Goal: Information Seeking & Learning: Check status

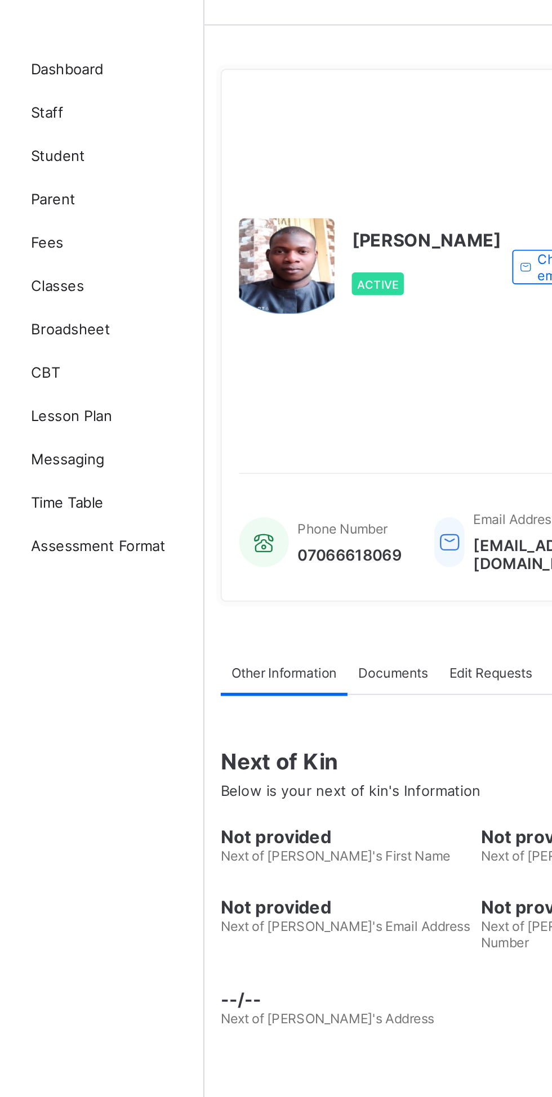
click at [62, 205] on span "Broadsheet" at bounding box center [90, 202] width 90 height 9
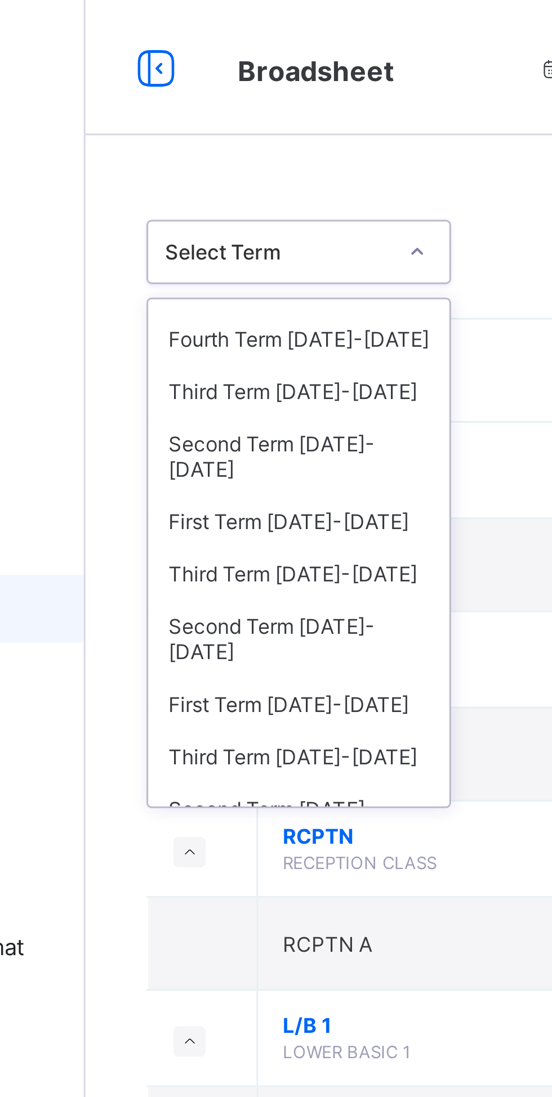
scroll to position [75, 0]
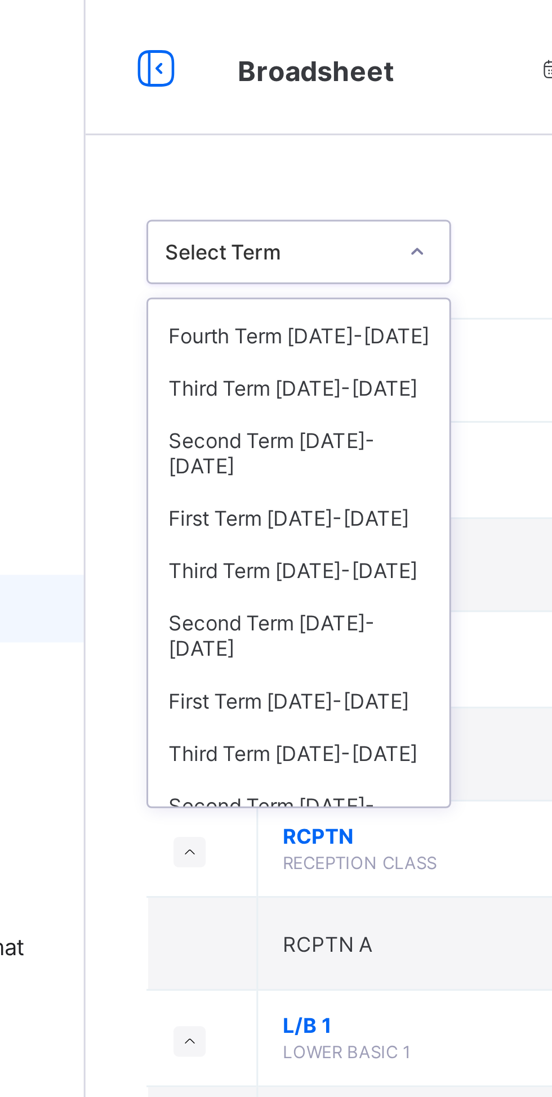
click at [212, 181] on div "Third Term 2022-2023" at bounding box center [206, 189] width 100 height 17
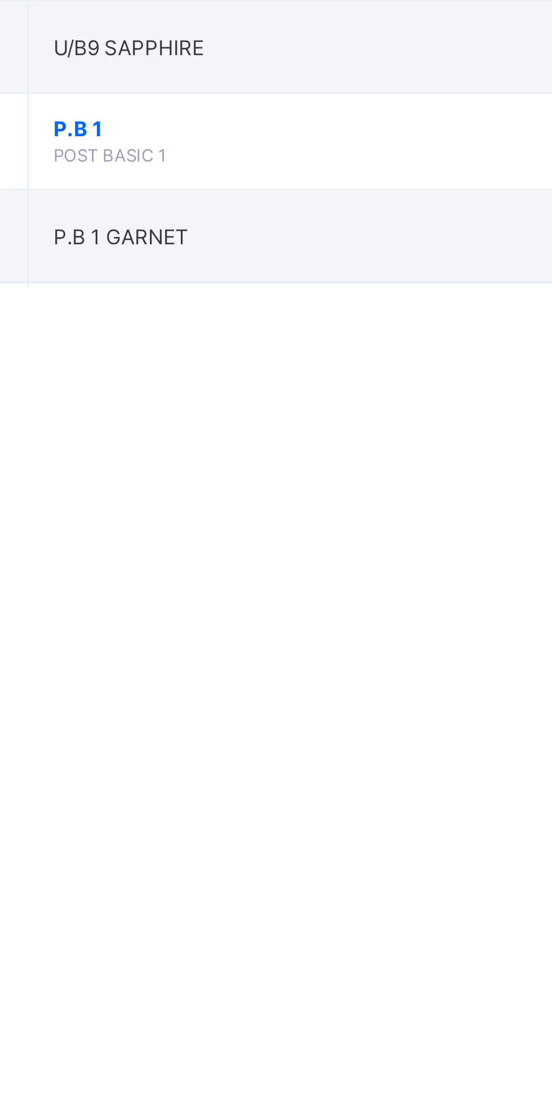
scroll to position [311, 0]
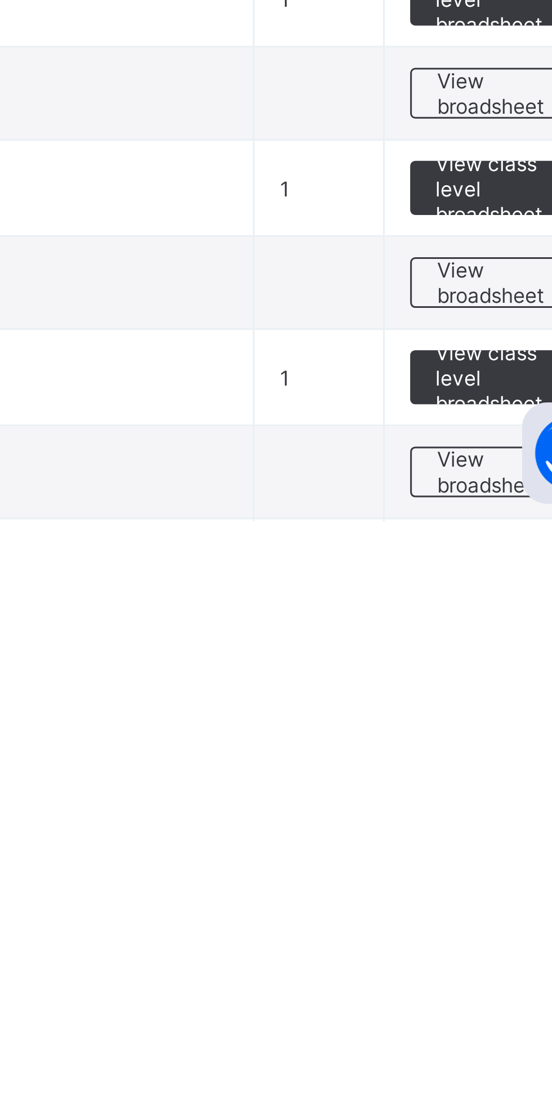
click at [491, 1081] on span "View broadsheet" at bounding box center [496, 1080] width 35 height 17
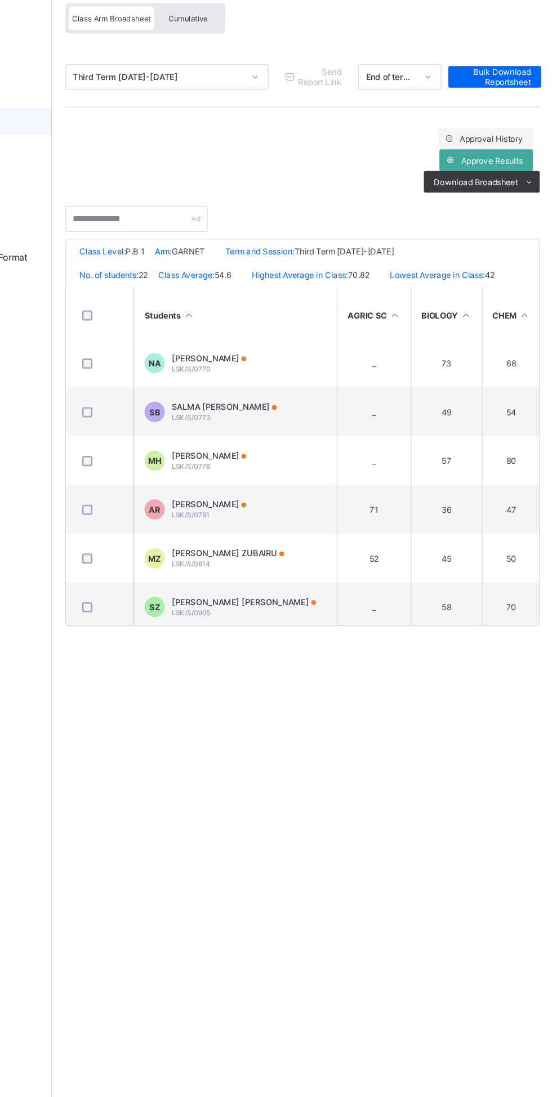
scroll to position [175, 0]
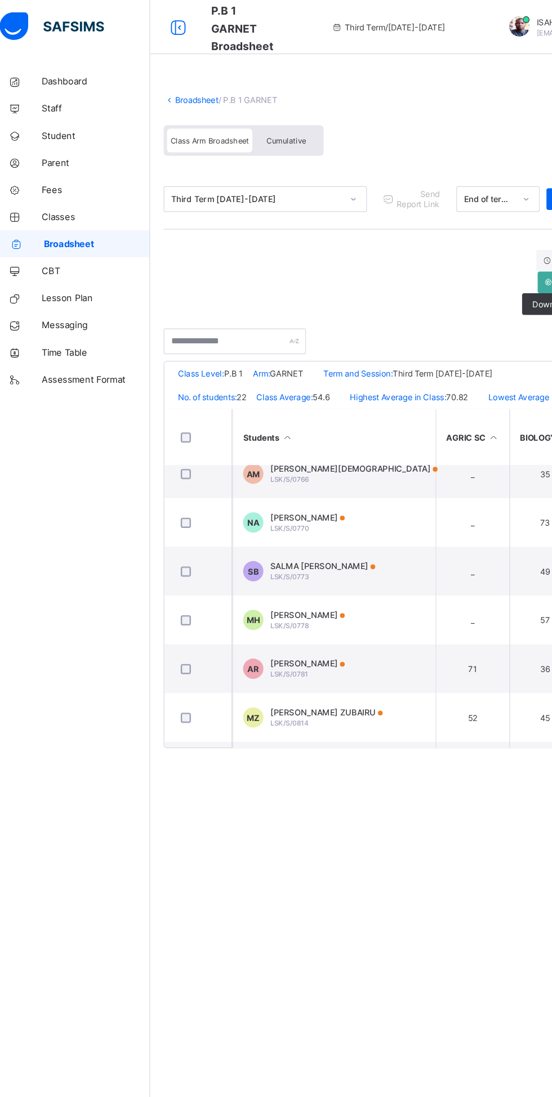
click at [175, 83] on link "Broadsheet" at bounding box center [174, 83] width 36 height 8
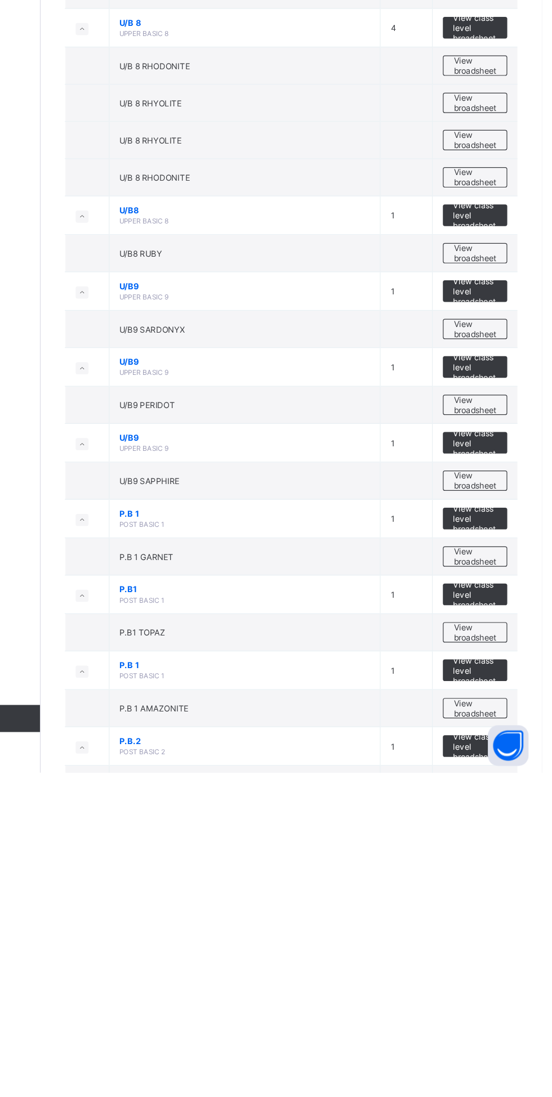
scroll to position [470, 0]
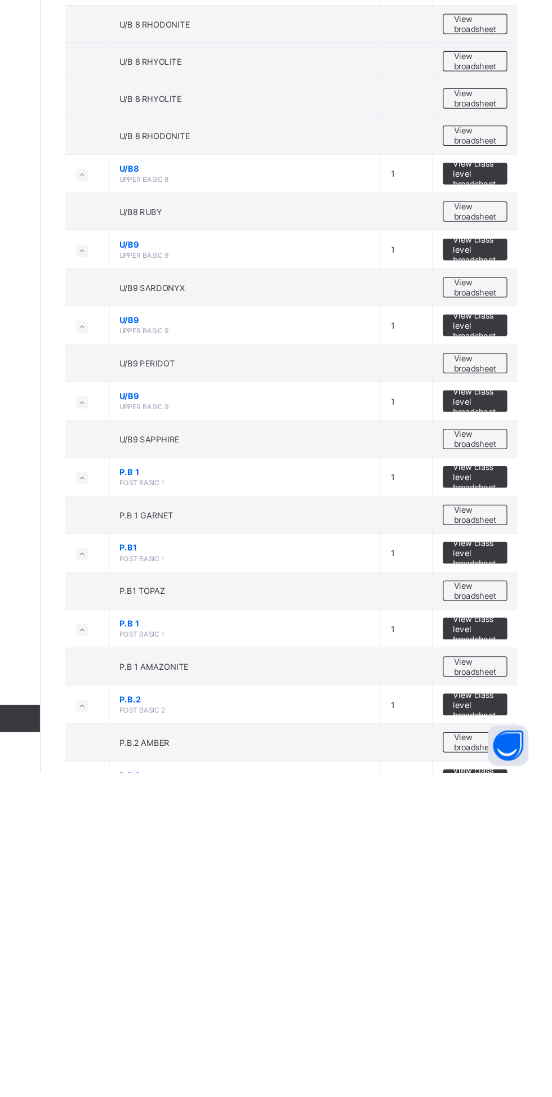
click at [507, 946] on span "View broadsheet" at bounding box center [496, 945] width 35 height 17
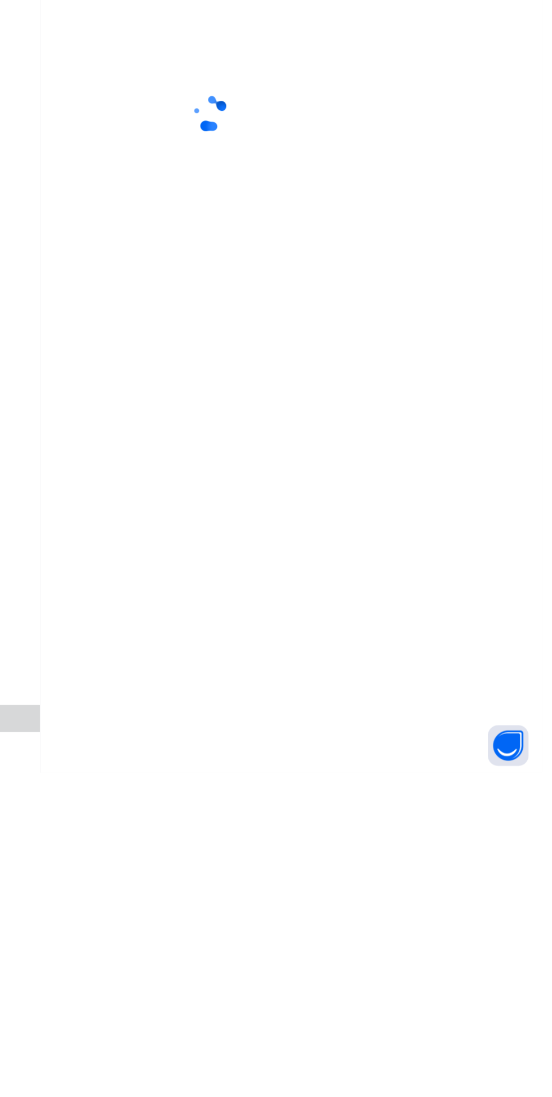
click at [417, 784] on div at bounding box center [276, 548] width 552 height 1097
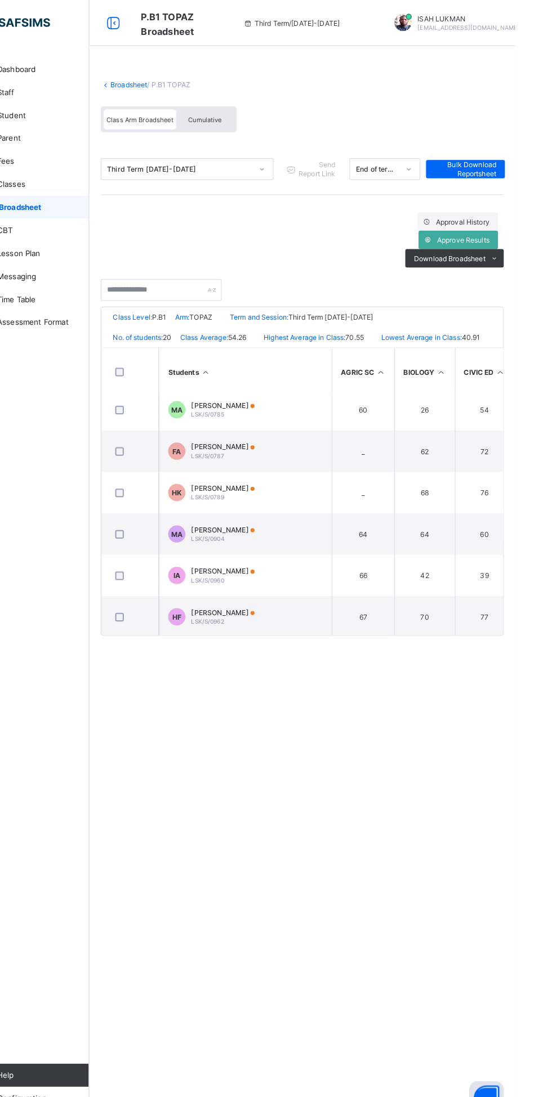
scroll to position [355, 0]
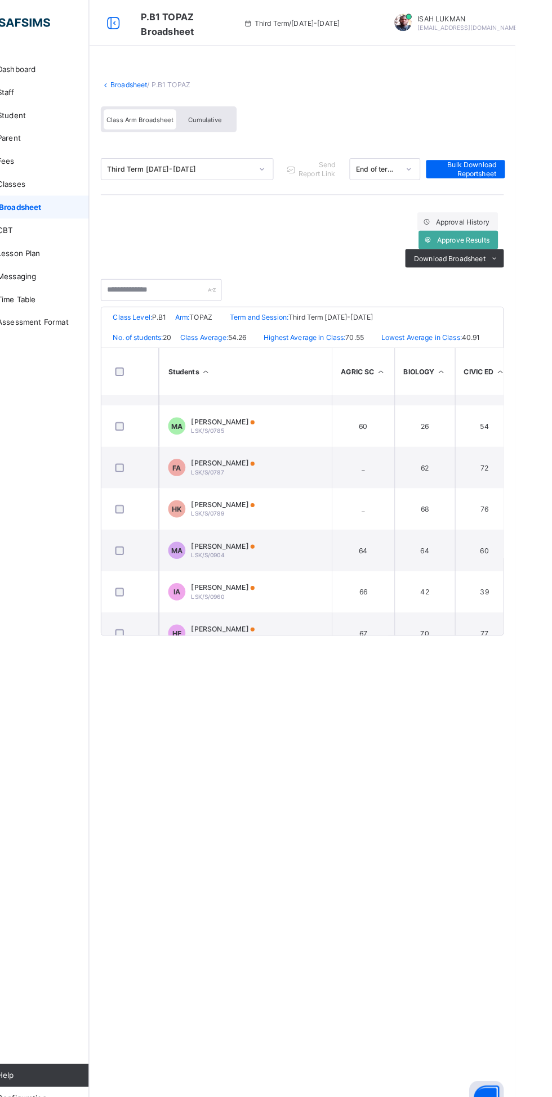
click at [170, 83] on link "Broadsheet" at bounding box center [174, 83] width 36 height 8
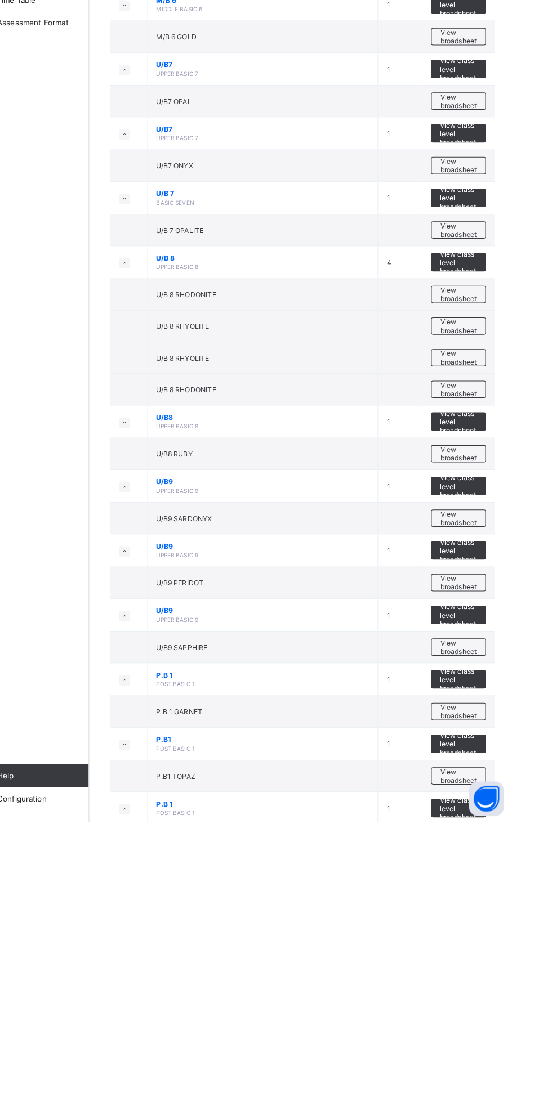
scroll to position [470, 0]
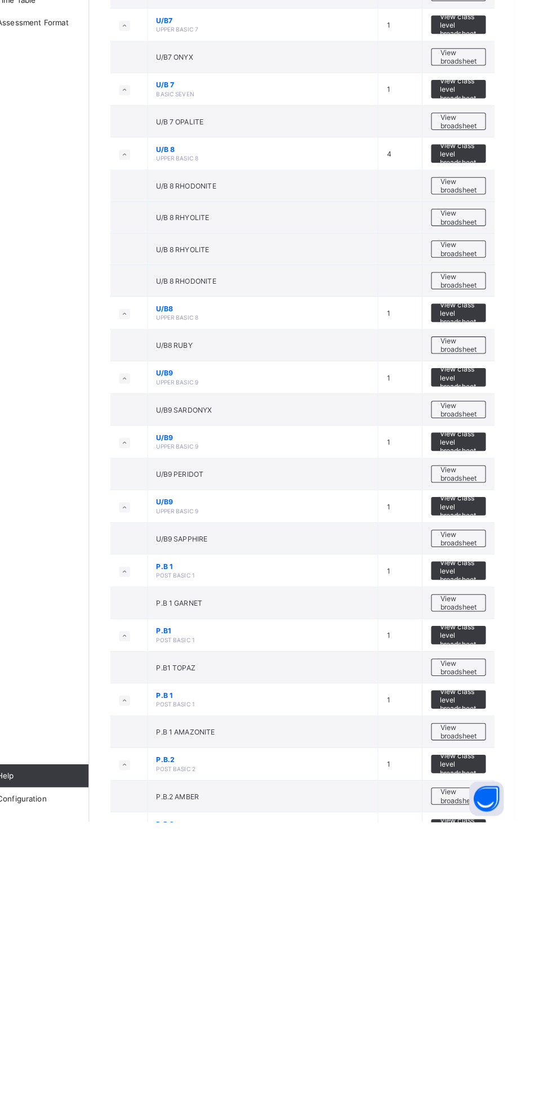
click at [500, 1007] on span "View broadsheet" at bounding box center [496, 1008] width 35 height 17
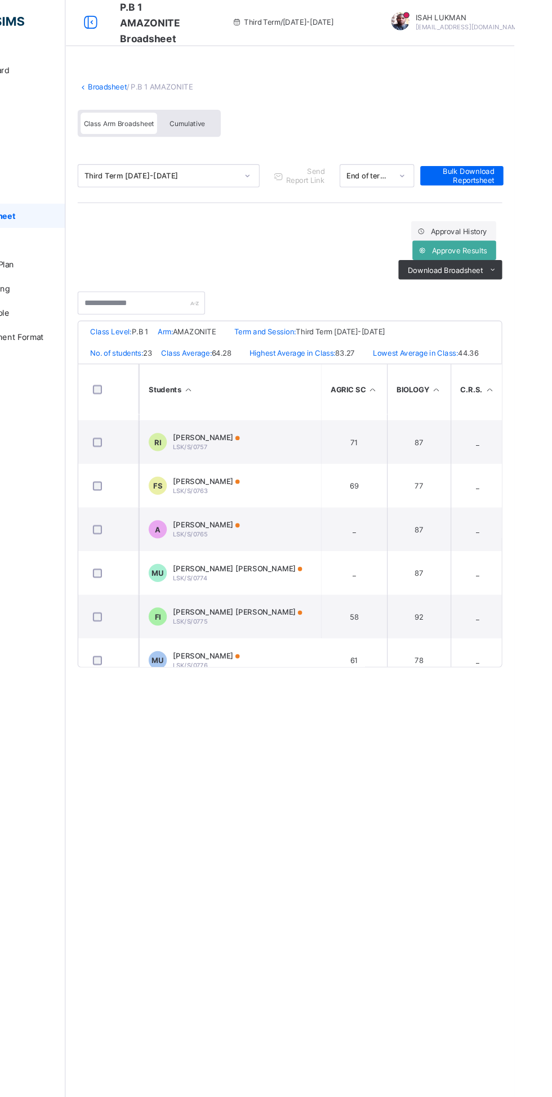
scroll to position [239, 0]
click at [241, 452] on span "[PERSON_NAME]" at bounding box center [266, 448] width 62 height 8
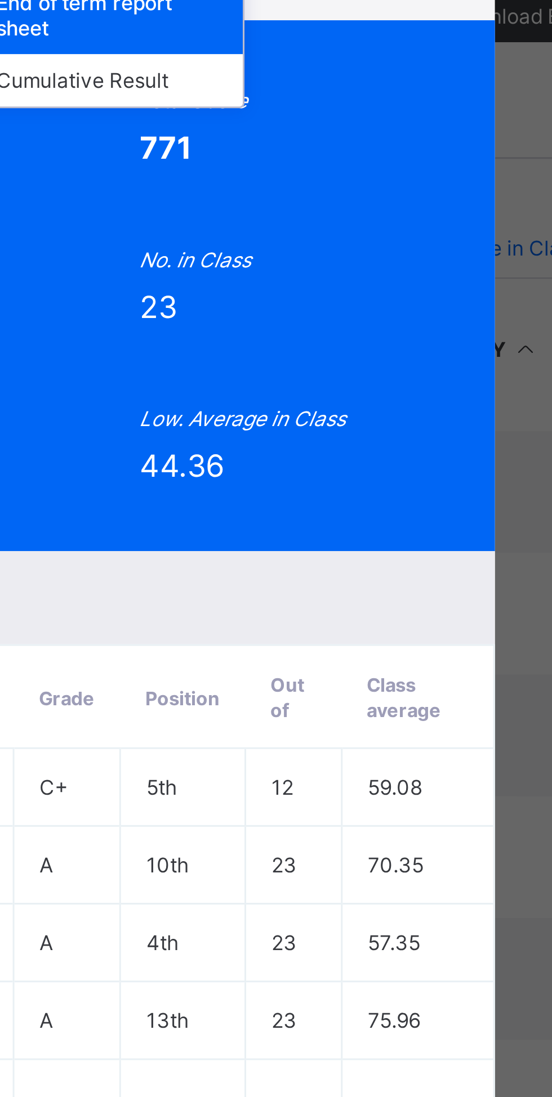
click at [385, 283] on div "Cumulative Result" at bounding box center [340, 274] width 89 height 17
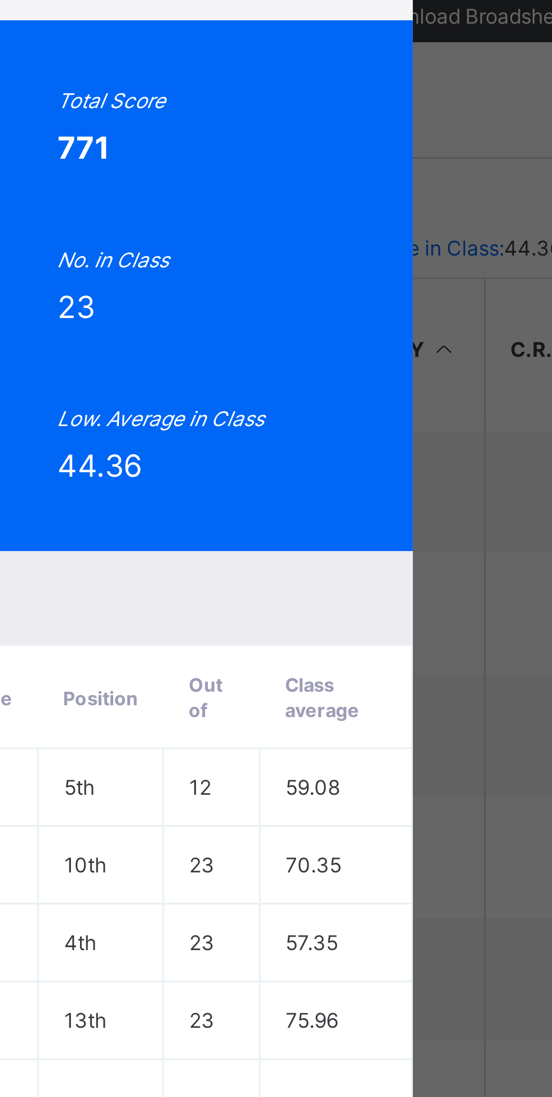
click at [449, 233] on span "View Reportsheet" at bounding box center [425, 224] width 50 height 17
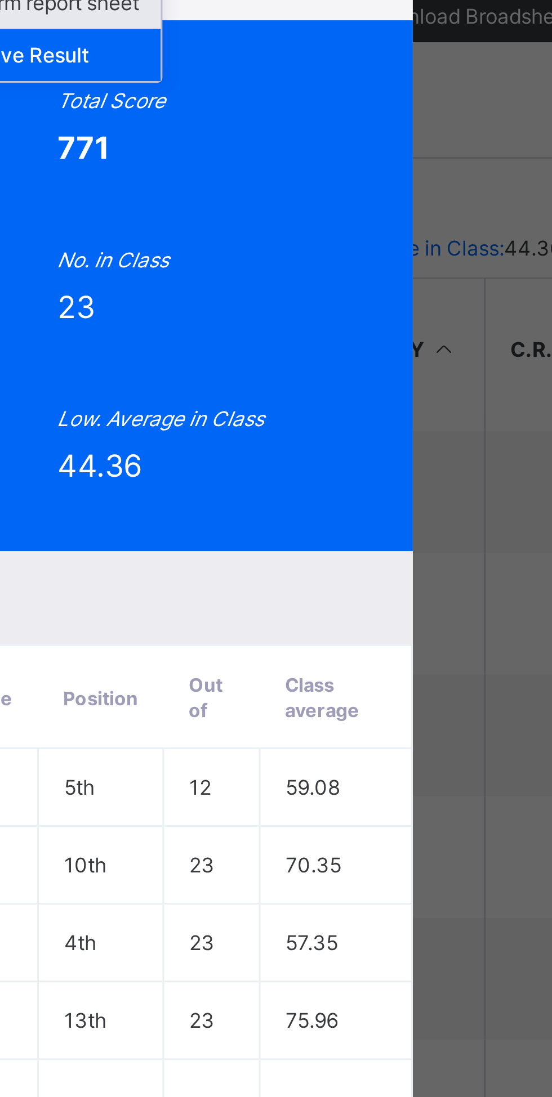
click at [385, 257] on div "End of term report sheet" at bounding box center [340, 248] width 89 height 17
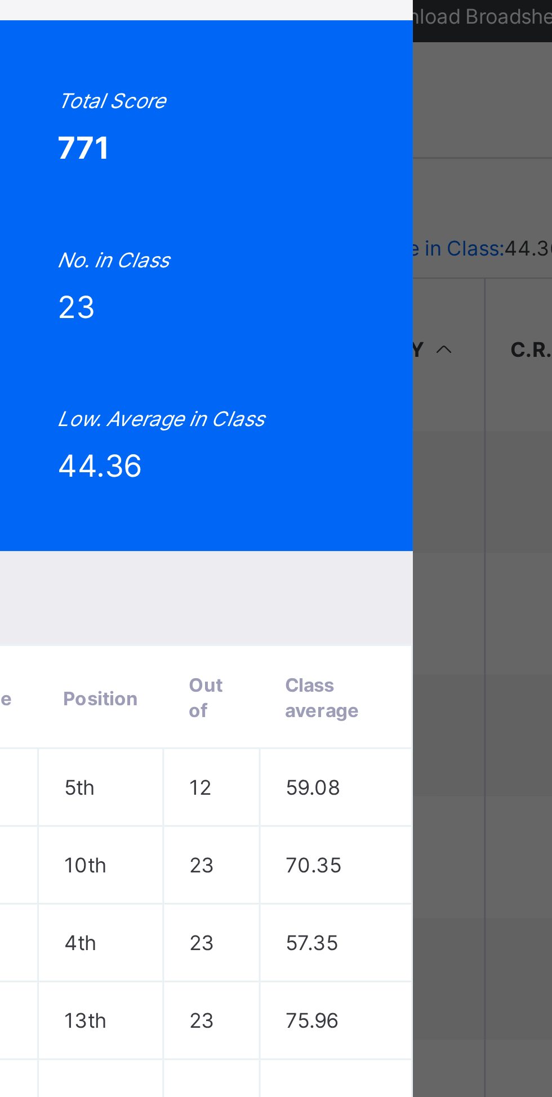
click at [449, 233] on span "View Reportsheet" at bounding box center [425, 224] width 50 height 17
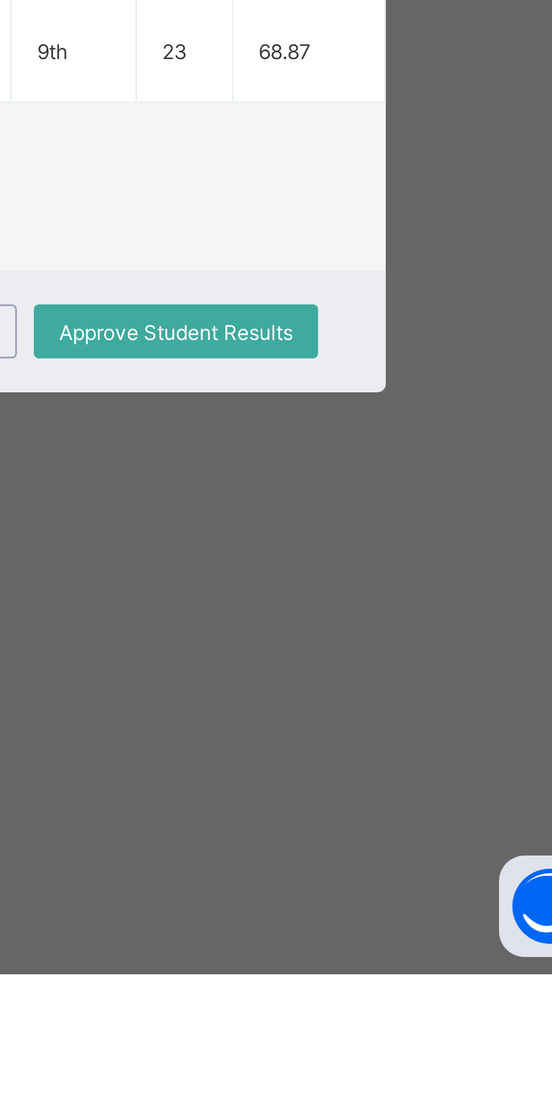
click at [337, 888] on span "Close" at bounding box center [328, 883] width 18 height 8
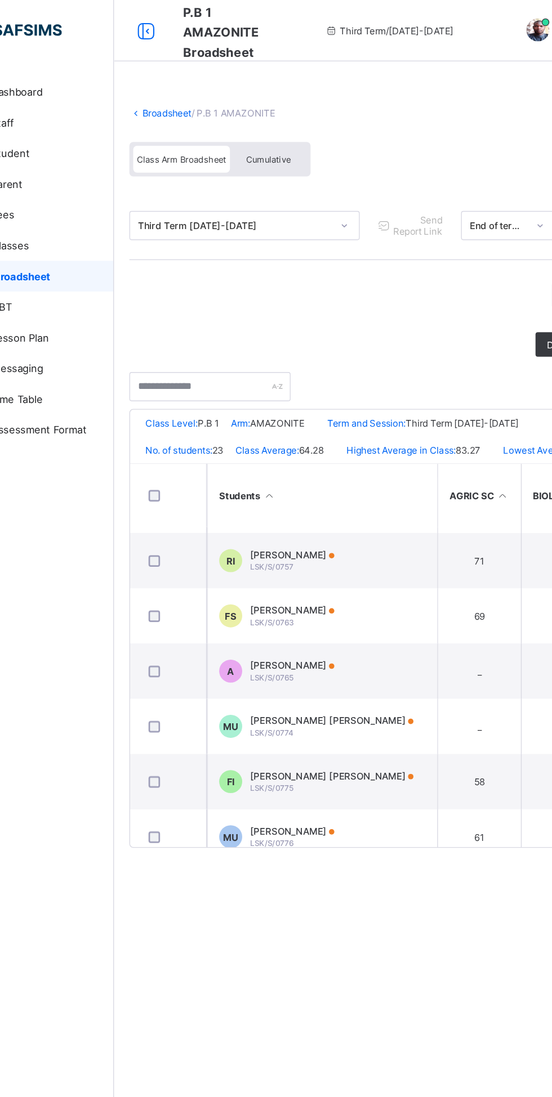
click at [170, 83] on link "Broadsheet" at bounding box center [174, 83] width 36 height 8
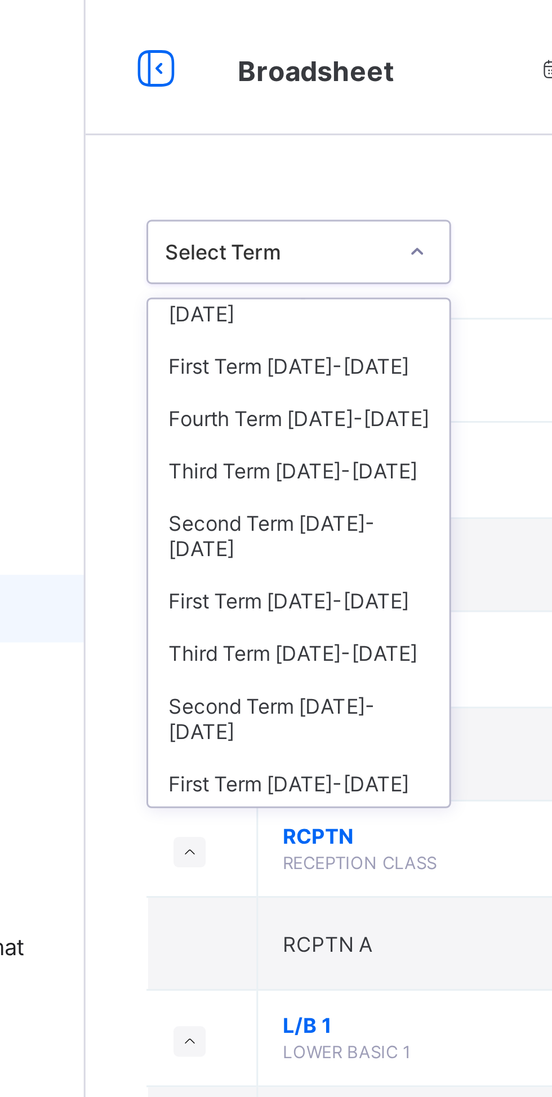
scroll to position [48, 0]
click at [215, 147] on div "Third Term [DATE]-[DATE]" at bounding box center [206, 155] width 100 height 17
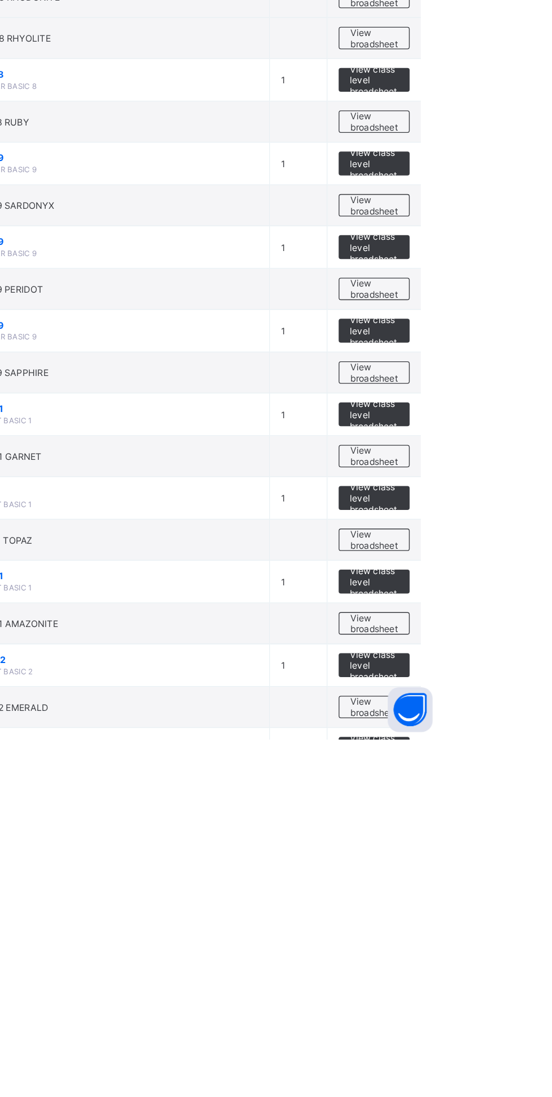
scroll to position [448, 0]
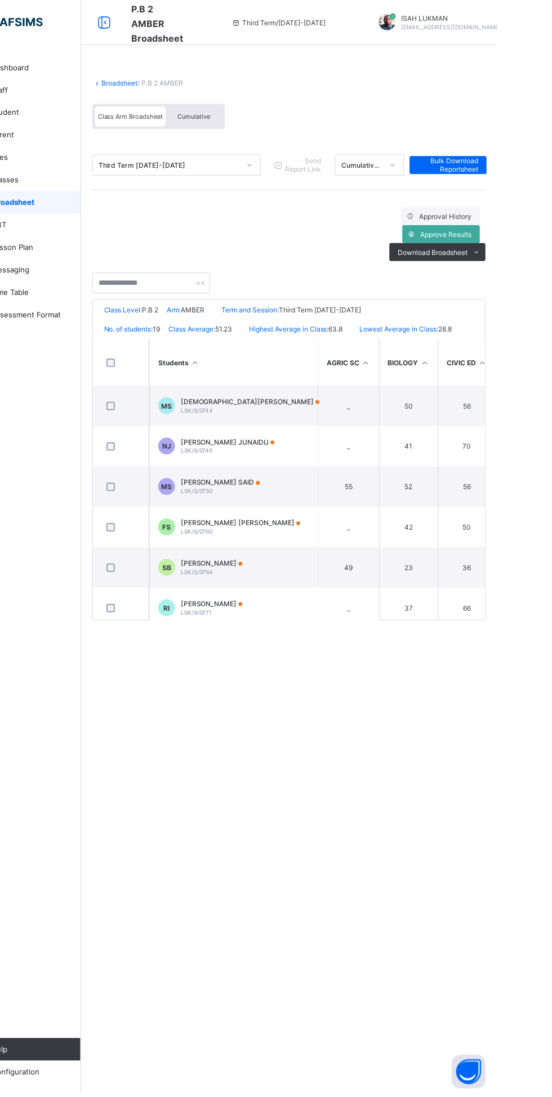
click at [175, 83] on link "Broadsheet" at bounding box center [174, 83] width 36 height 8
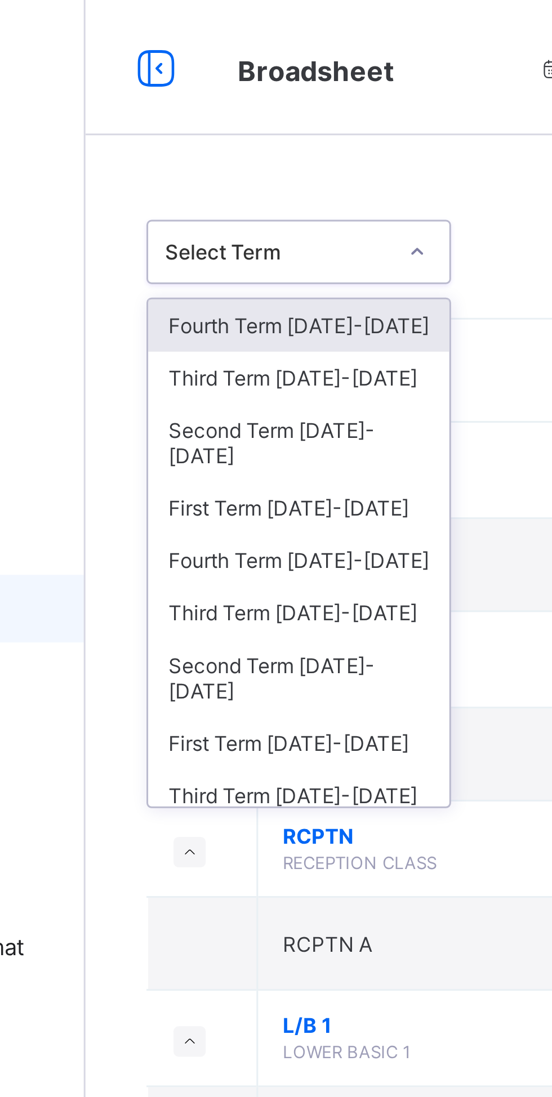
click at [221, 195] on div "Third Term [DATE]-[DATE]" at bounding box center [206, 203] width 100 height 17
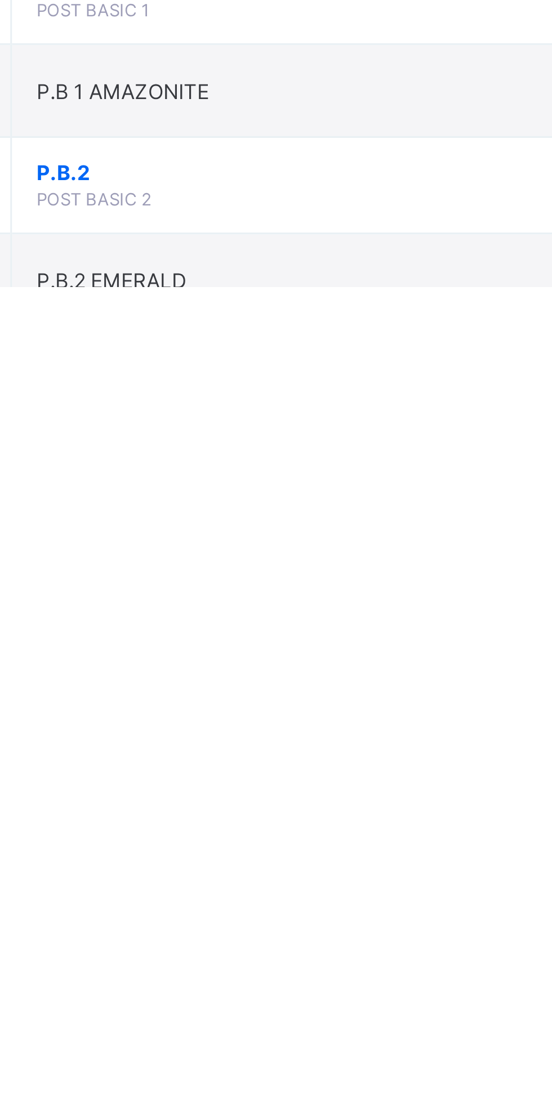
scroll to position [426, 0]
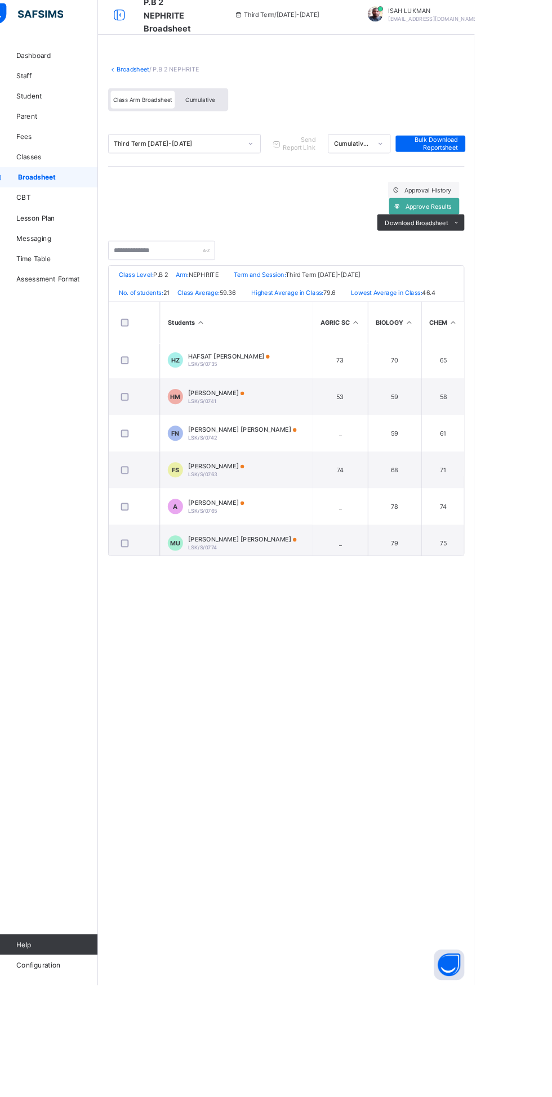
scroll to position [133, 0]
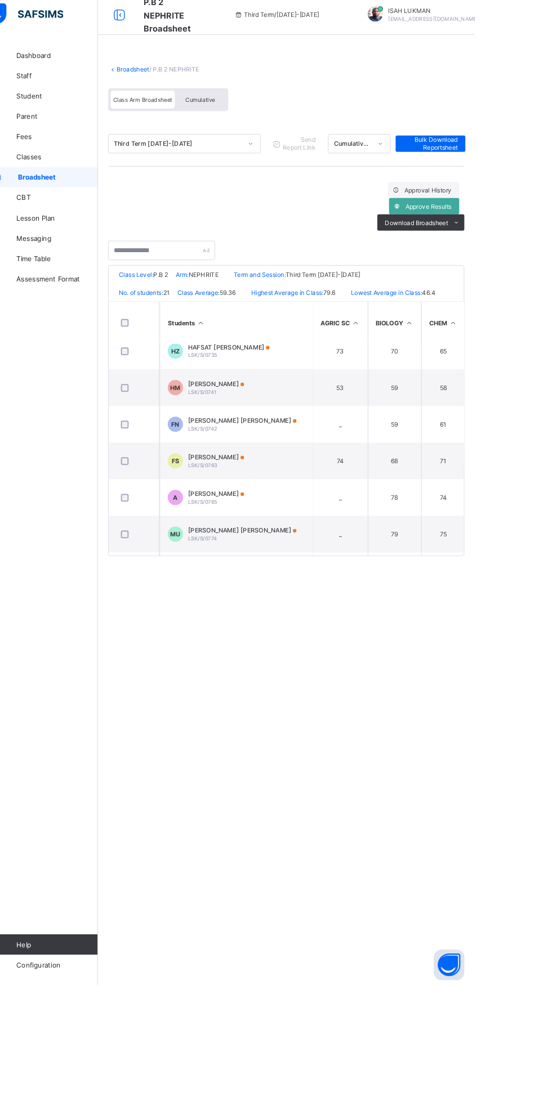
click at [223, 521] on span "FS" at bounding box center [221, 517] width 8 height 8
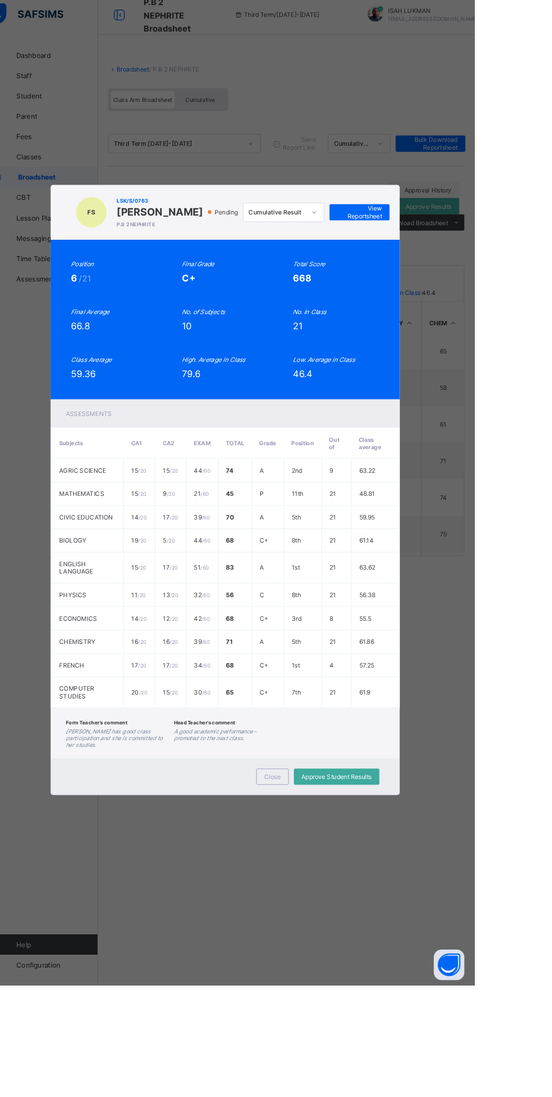
click at [449, 250] on span "View Reportsheet" at bounding box center [425, 241] width 50 height 17
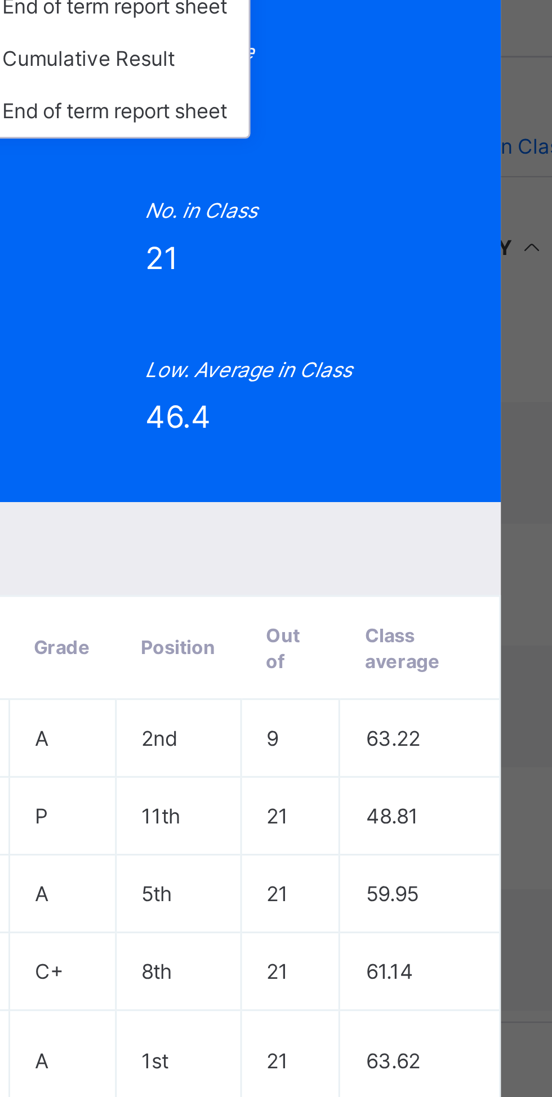
click at [385, 310] on div "Cumulative Result" at bounding box center [340, 300] width 89 height 17
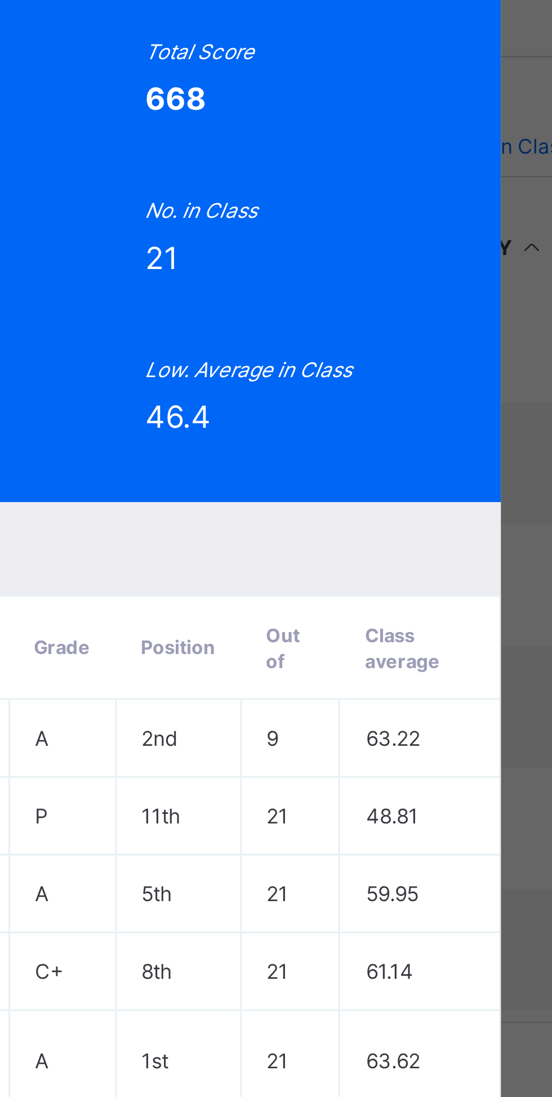
click at [449, 250] on span "View Reportsheet" at bounding box center [425, 241] width 50 height 17
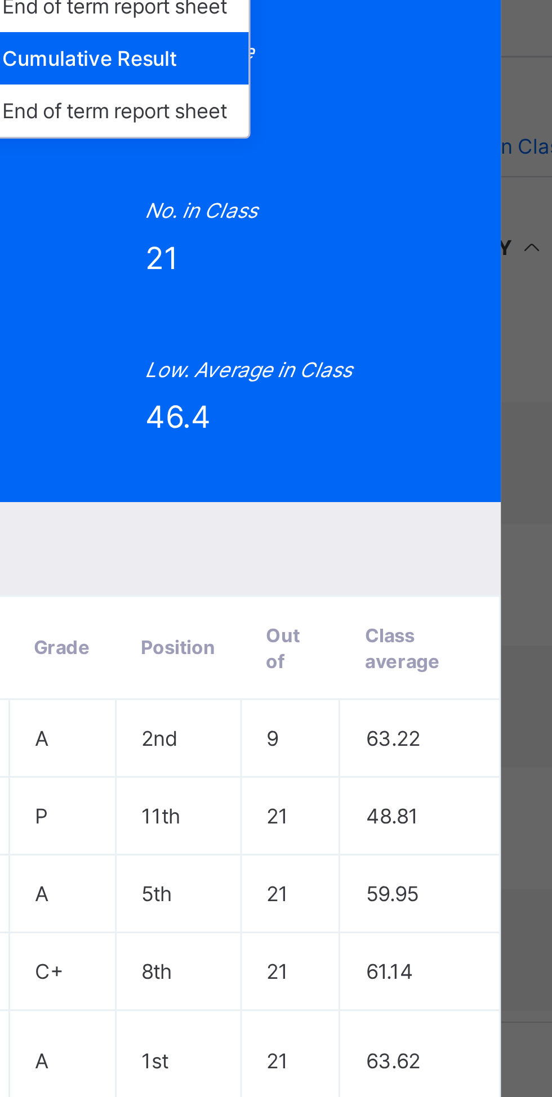
click at [385, 292] on div "End of term report sheet" at bounding box center [340, 283] width 89 height 17
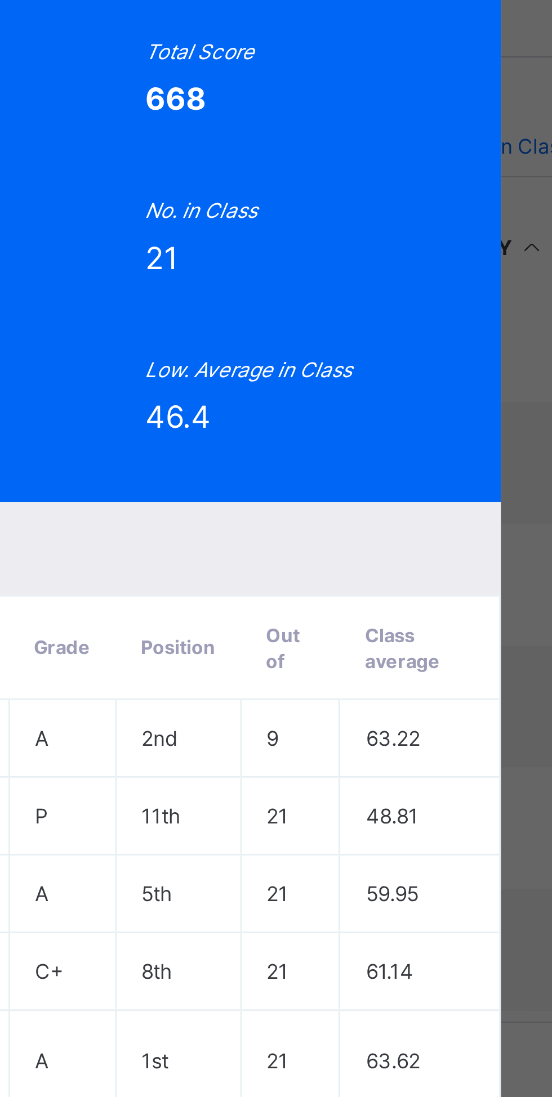
click at [449, 250] on span "View Reportsheet" at bounding box center [425, 241] width 50 height 17
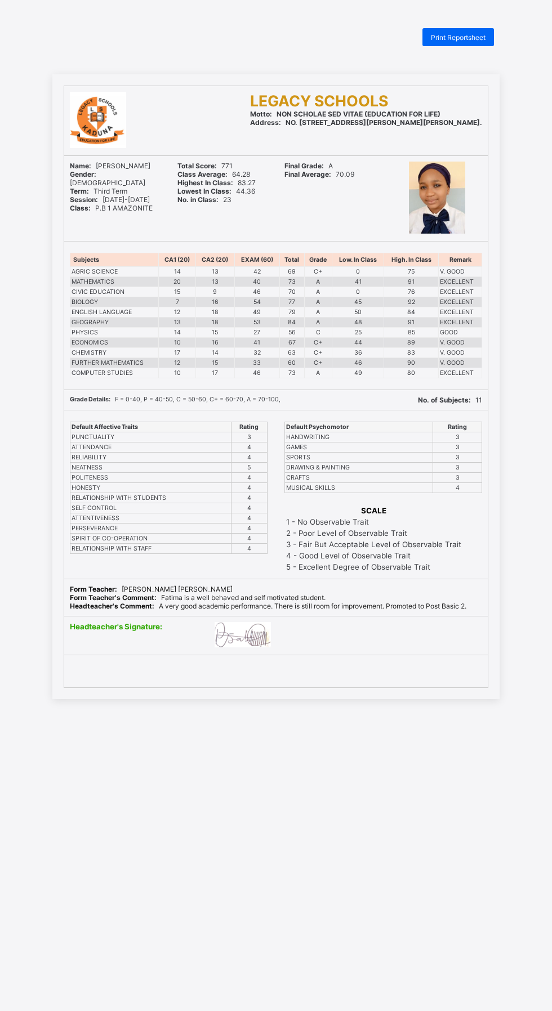
click at [464, 43] on div "Print Reportsheet" at bounding box center [457, 37] width 71 height 18
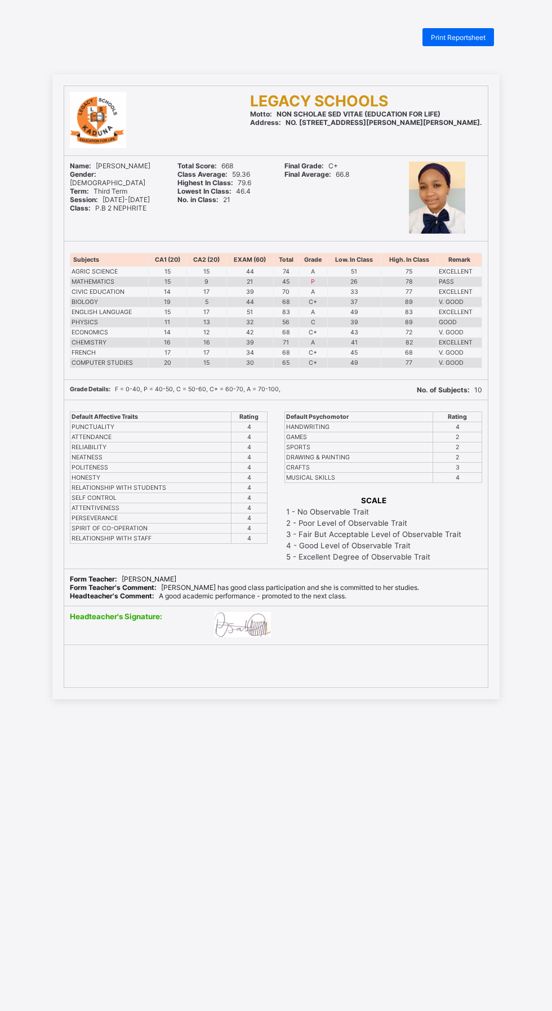
click at [464, 33] on span "Print Reportsheet" at bounding box center [458, 37] width 55 height 8
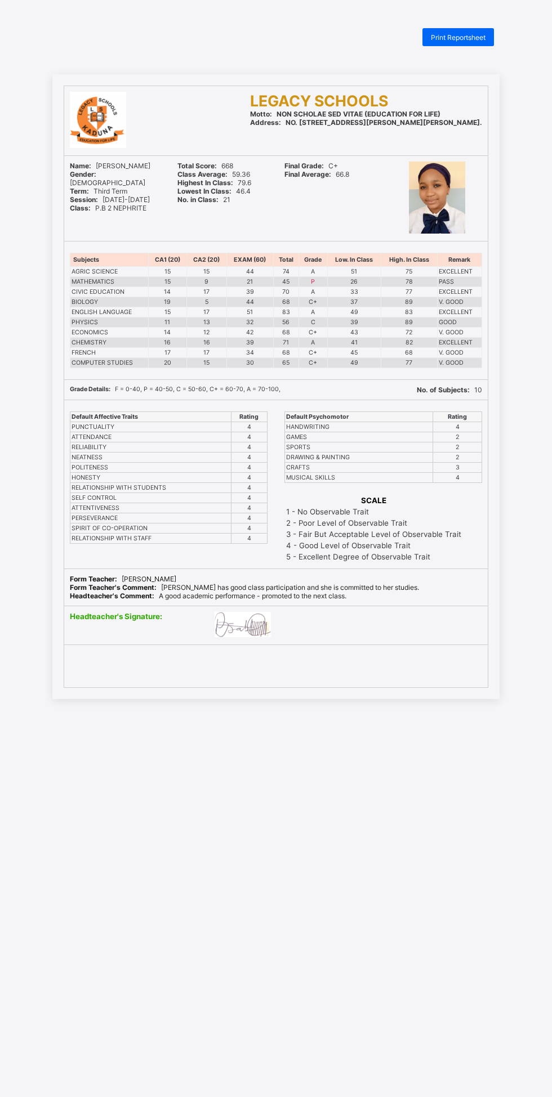
click at [479, 30] on div "Print Reportsheet" at bounding box center [457, 37] width 71 height 18
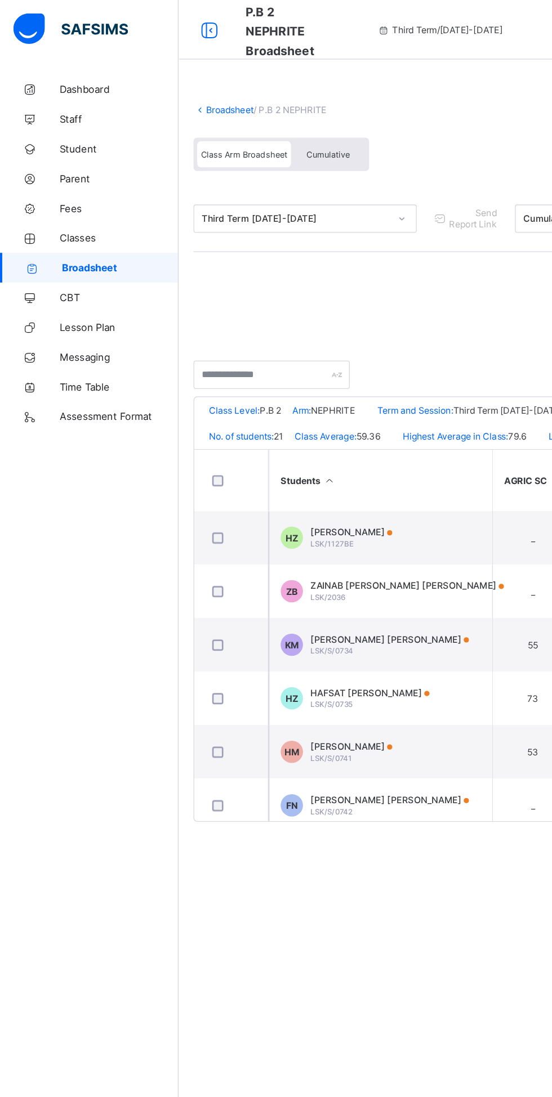
click at [166, 82] on link "Broadsheet" at bounding box center [174, 83] width 36 height 8
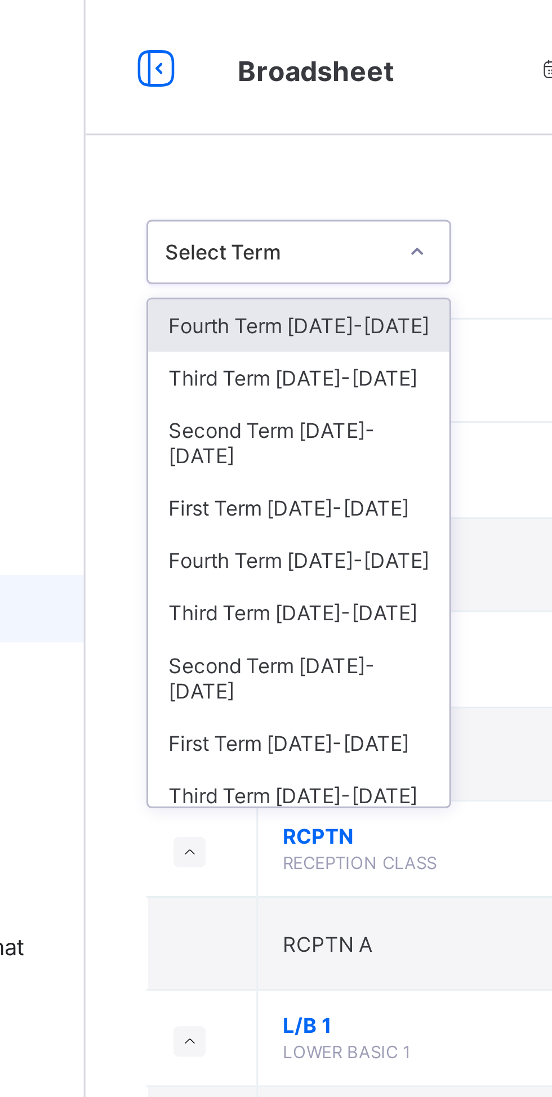
click at [223, 128] on div "Third Term [DATE]-[DATE]" at bounding box center [206, 125] width 100 height 17
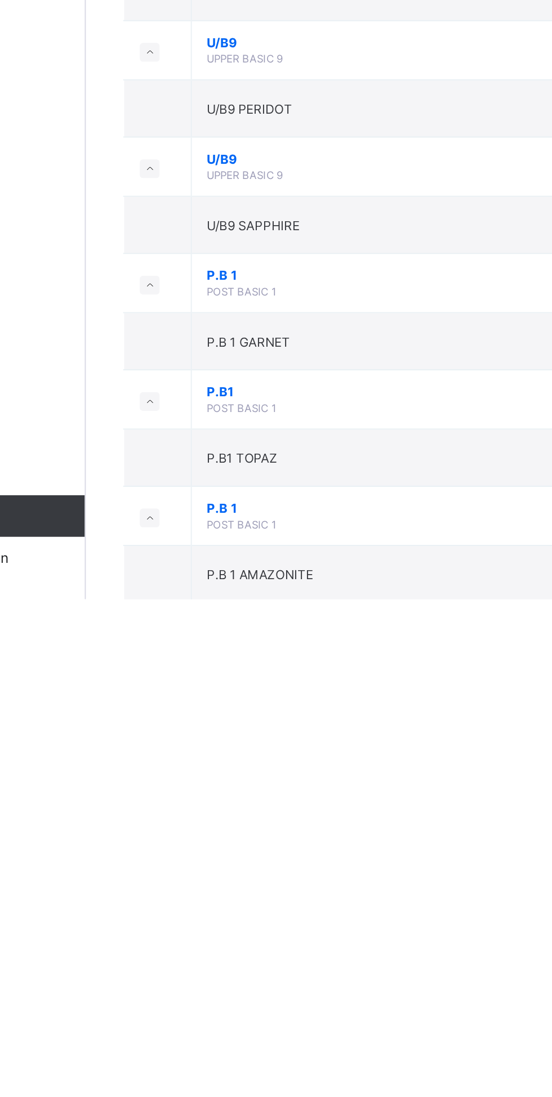
scroll to position [448, 0]
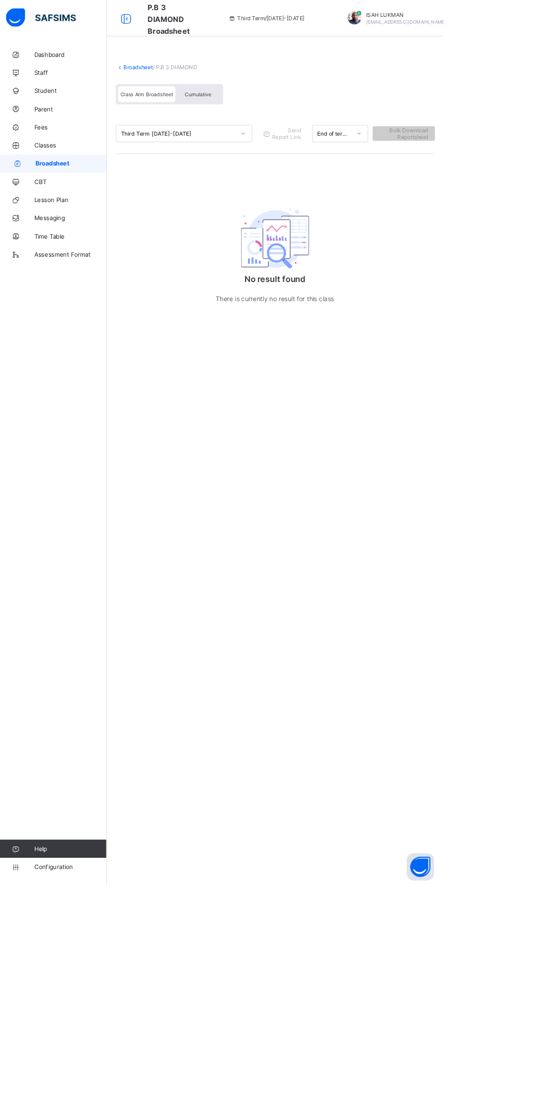
click at [173, 86] on link "Broadsheet" at bounding box center [174, 83] width 36 height 8
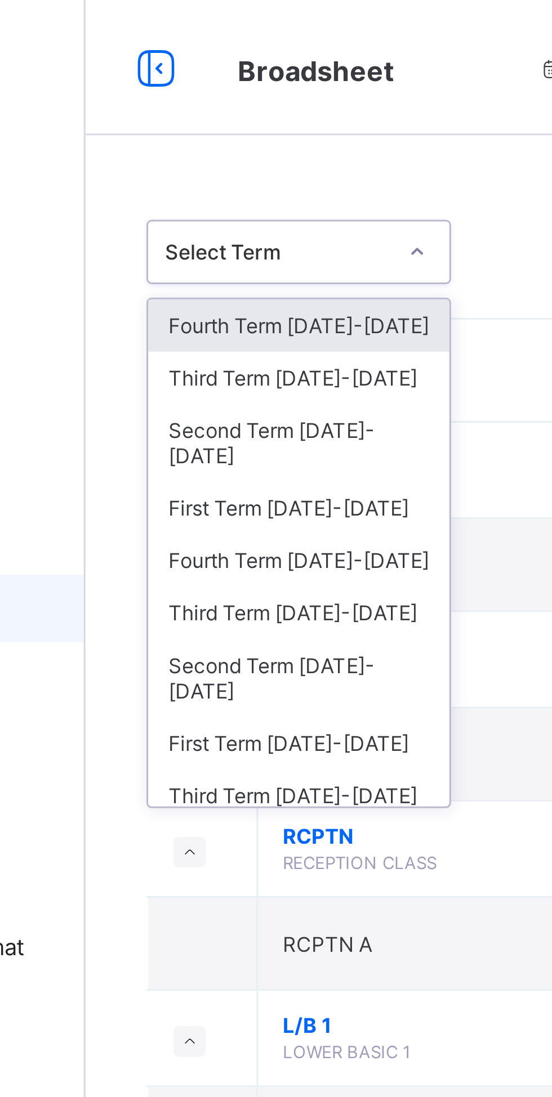
click at [230, 143] on div "Second Term [DATE]-[DATE]" at bounding box center [206, 148] width 100 height 26
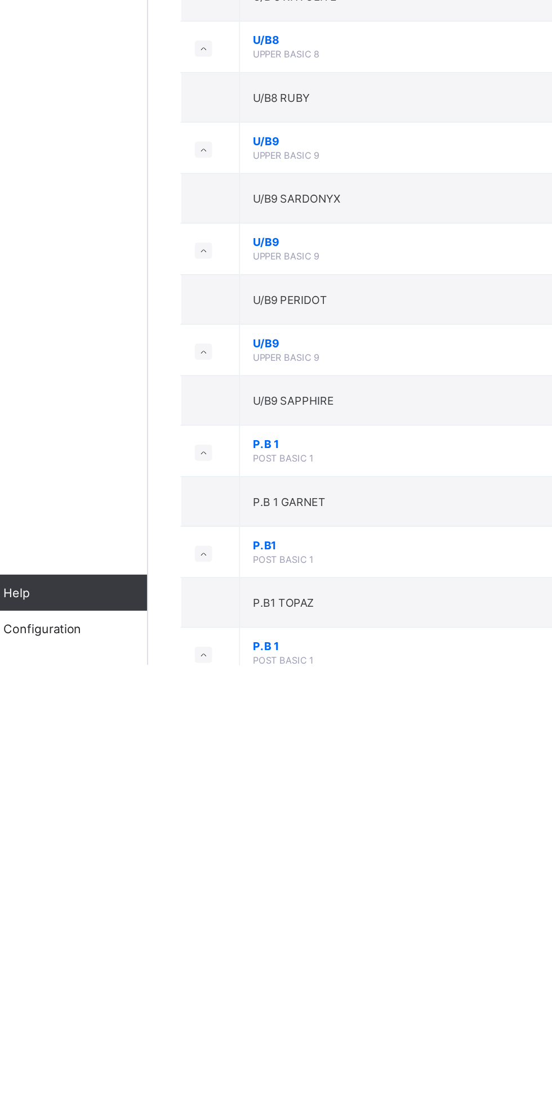
scroll to position [448, 0]
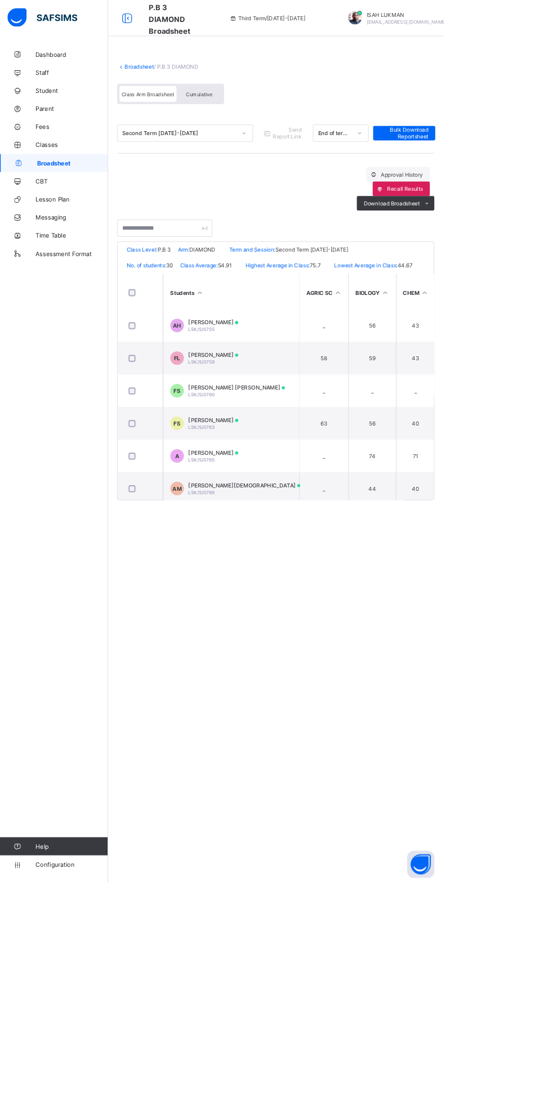
scroll to position [206, 0]
click at [210, 530] on td "FS [PERSON_NAME] LSK/S/0763" at bounding box center [287, 525] width 169 height 41
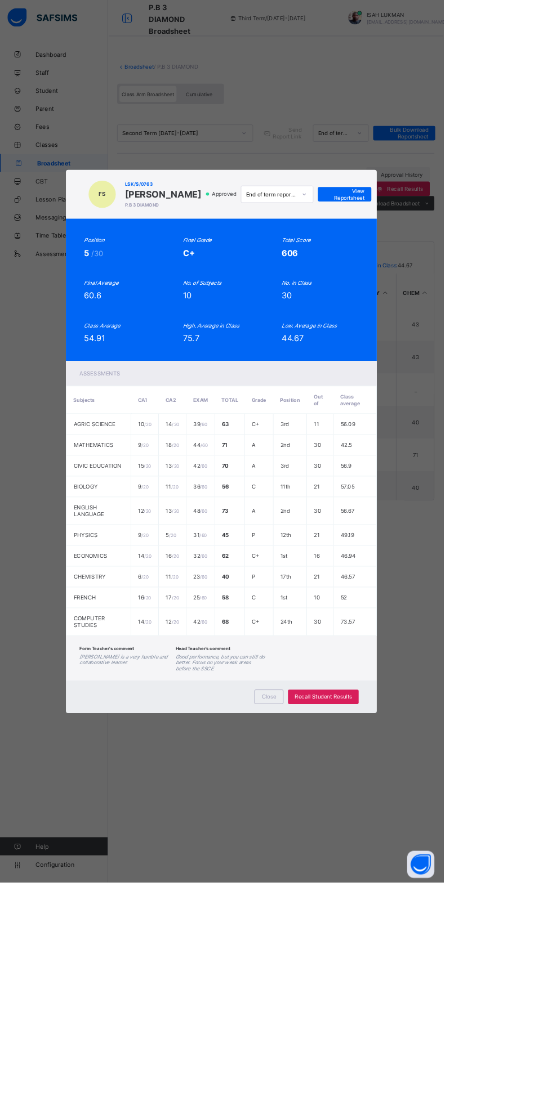
click at [454, 250] on span "View Reportsheet" at bounding box center [429, 241] width 50 height 17
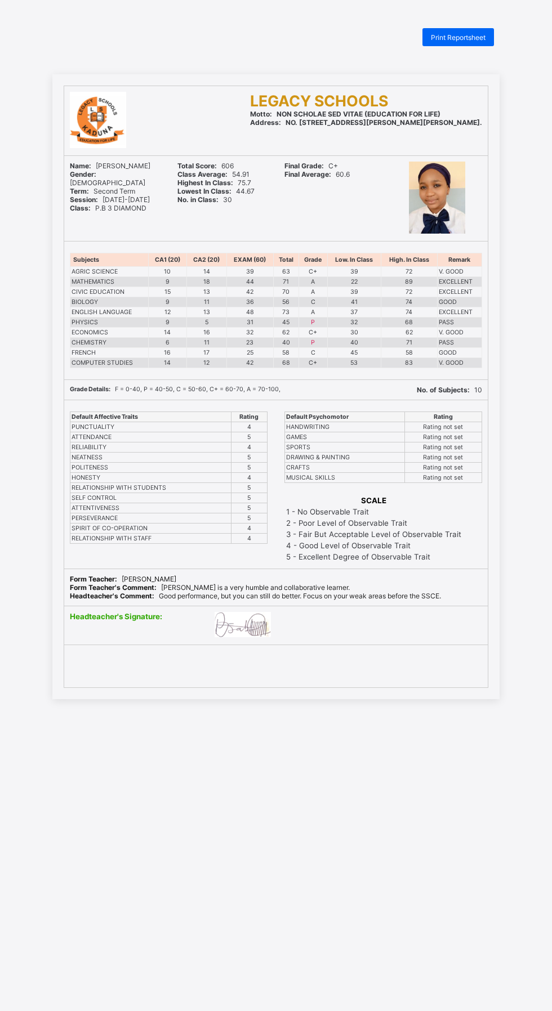
click at [486, 43] on div "Print Reportsheet" at bounding box center [457, 37] width 71 height 18
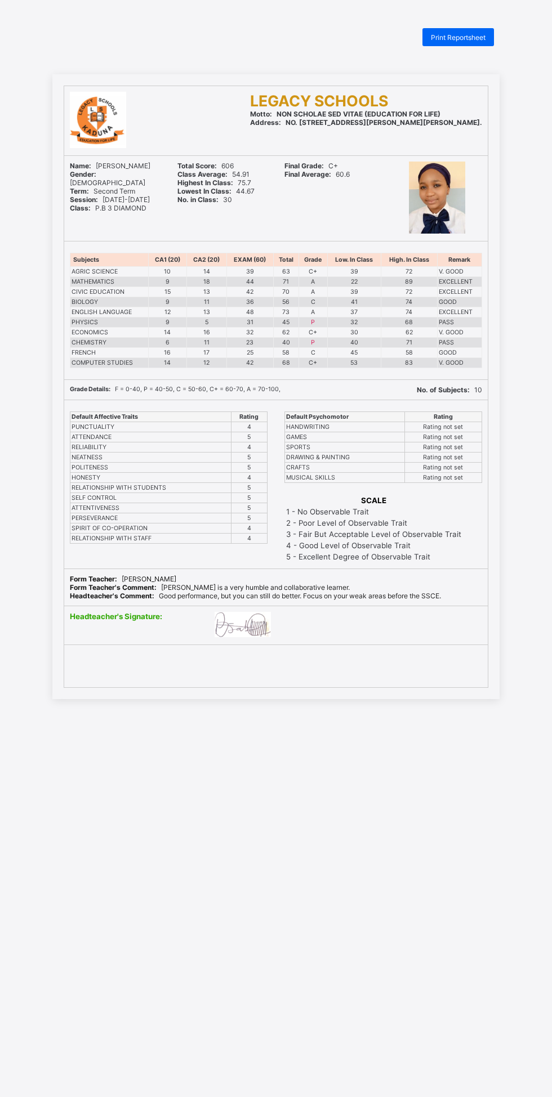
click at [466, 37] on span "Print Reportsheet" at bounding box center [458, 37] width 55 height 8
